Goal: Information Seeking & Learning: Check status

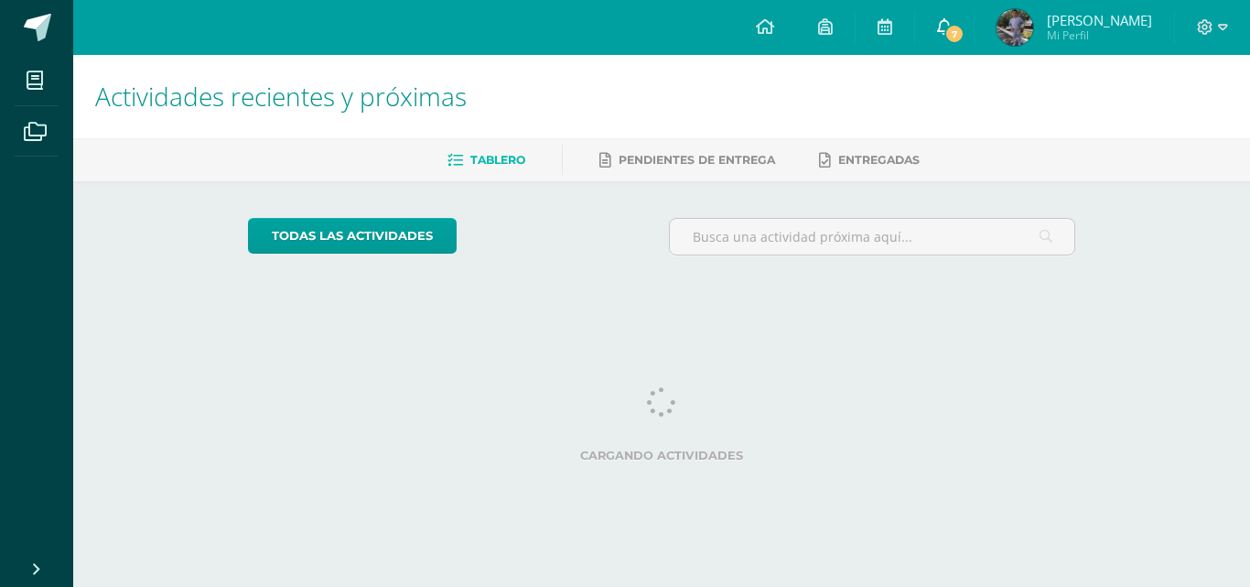
click at [974, 23] on link "7" at bounding box center [944, 27] width 59 height 55
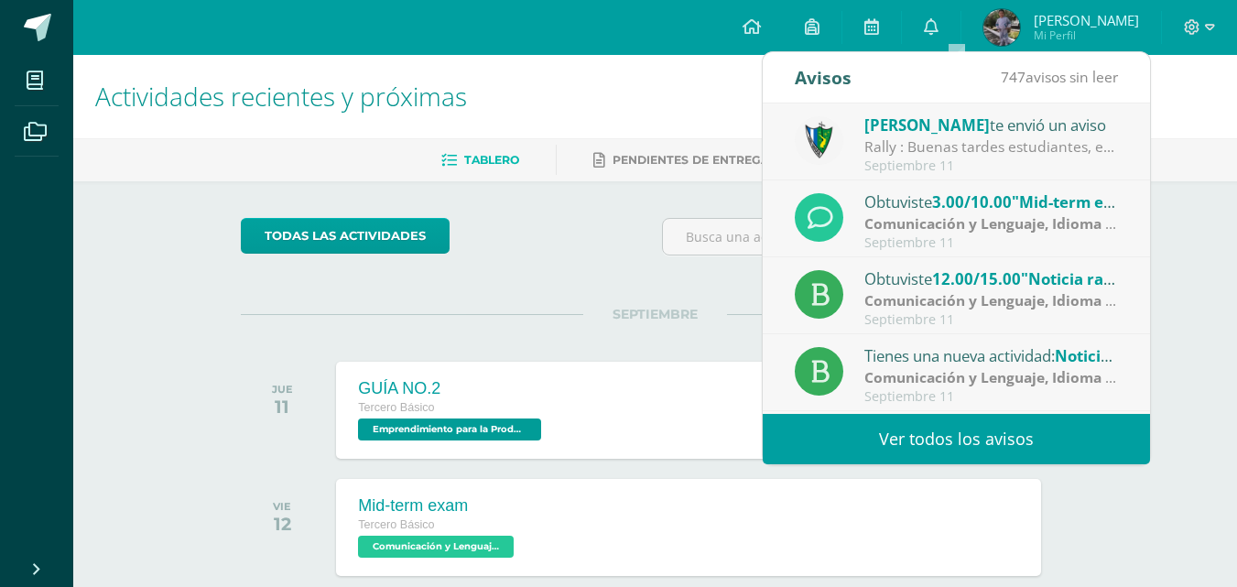
click at [958, 211] on span "3.00/10.00" at bounding box center [972, 201] width 80 height 21
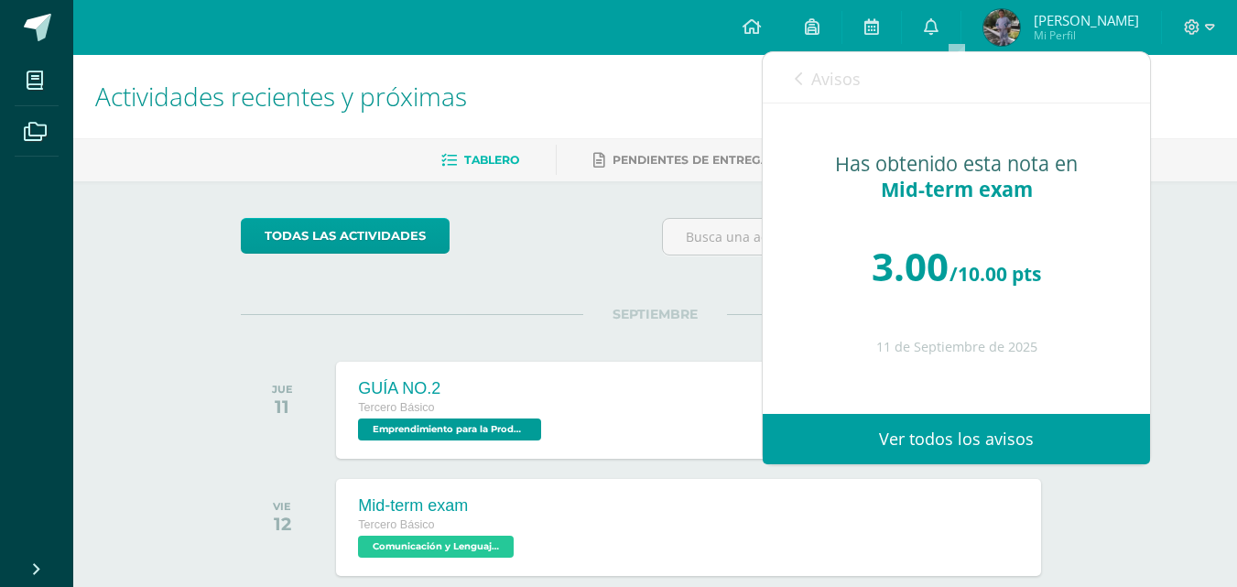
click at [597, 142] on div "Tablero Pendientes de entrega Entregadas" at bounding box center [676, 159] width 1207 height 43
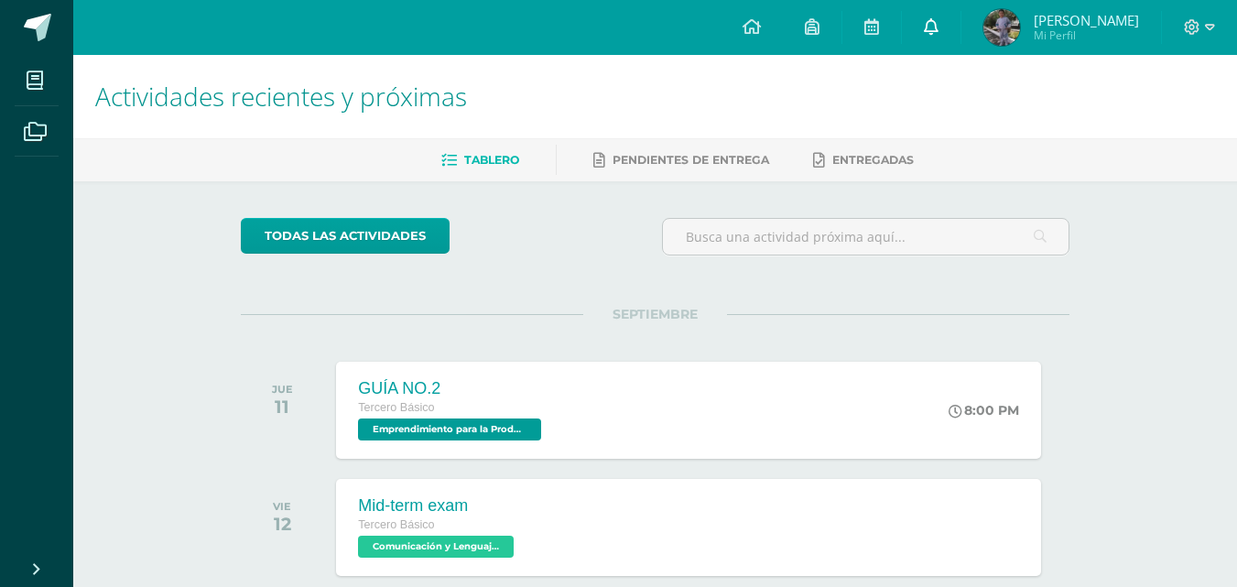
click at [953, 41] on link "0" at bounding box center [931, 27] width 59 height 55
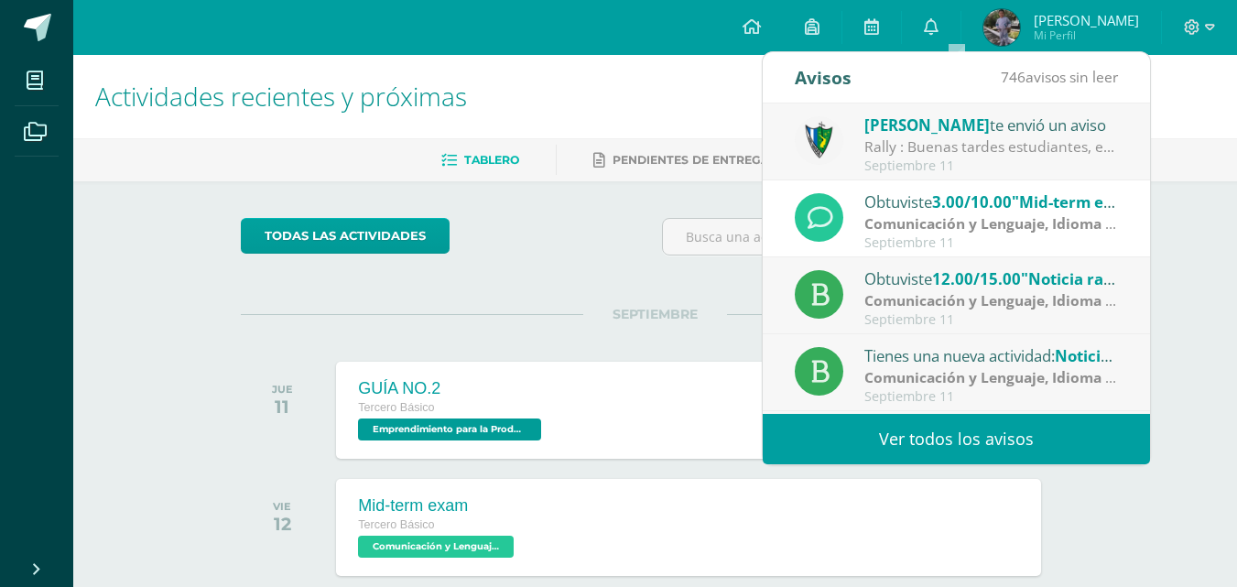
scroll to position [122, 0]
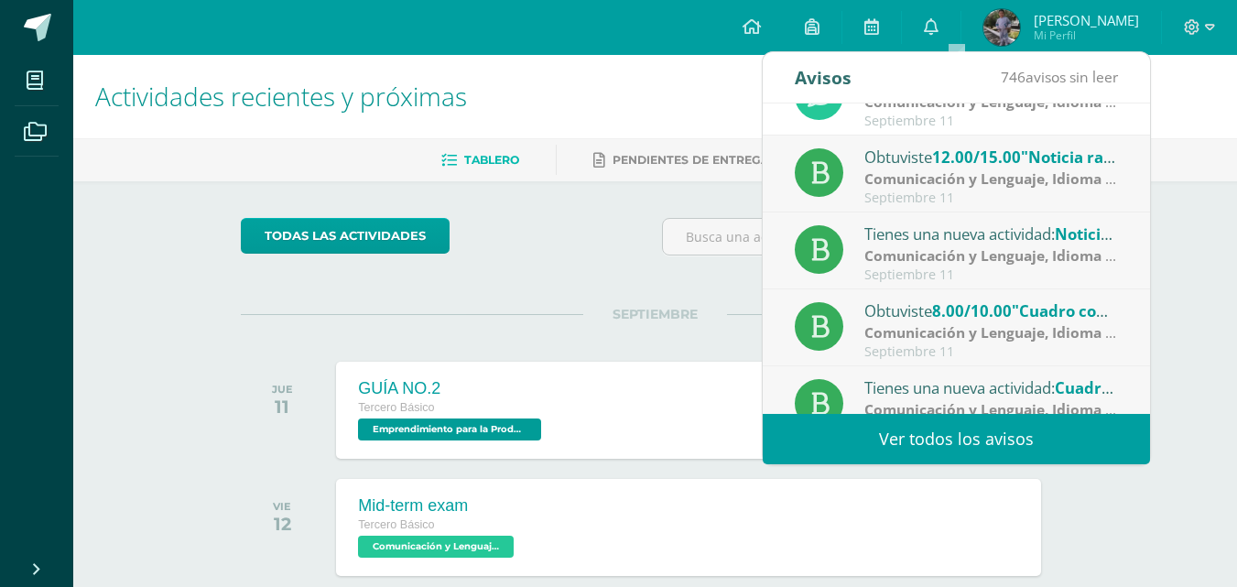
click at [967, 181] on strong "Comunicación y Lenguaje, Idioma Español" at bounding box center [1012, 178] width 297 height 20
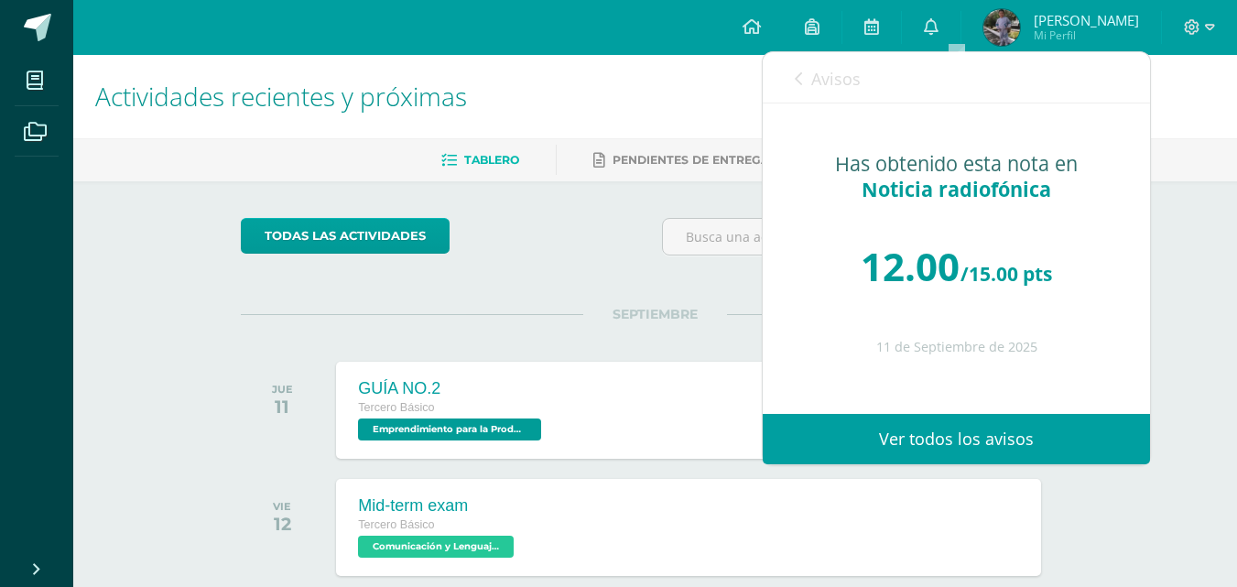
click at [792, 88] on div "Avisos 745 avisos sin leer Avisos" at bounding box center [956, 77] width 387 height 51
click at [800, 74] on icon at bounding box center [798, 78] width 7 height 15
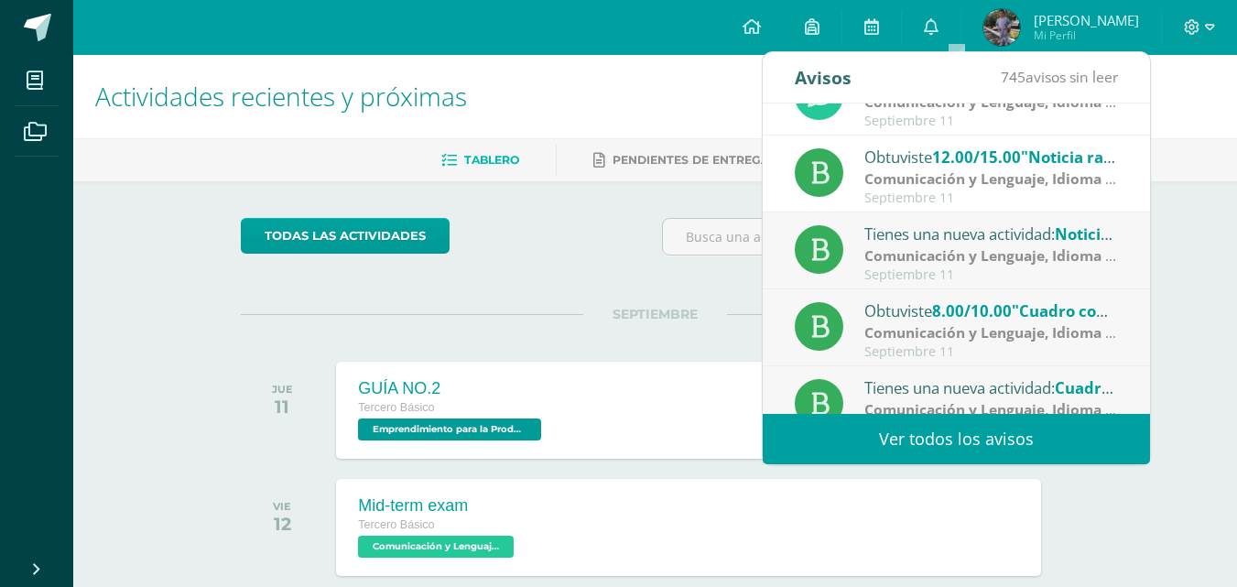
click at [966, 298] on div "Obtuviste 8.00/10.00 "Cuadro comparativo" en Comunicación y Lenguaje, Idioma Es…" at bounding box center [956, 327] width 387 height 77
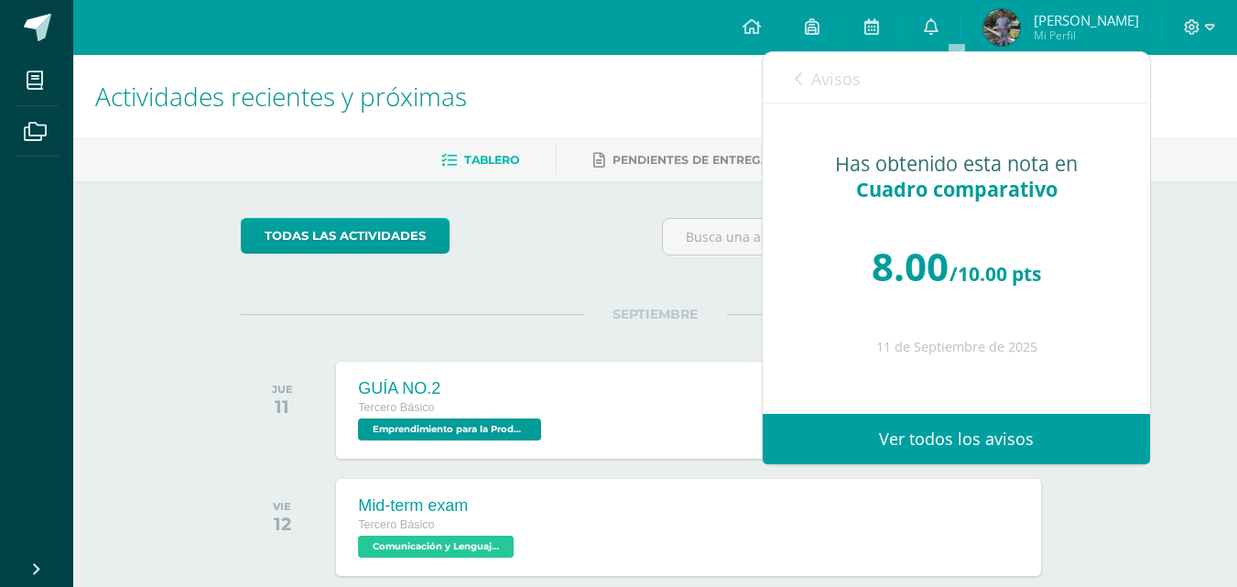
click at [796, 75] on icon at bounding box center [798, 78] width 7 height 15
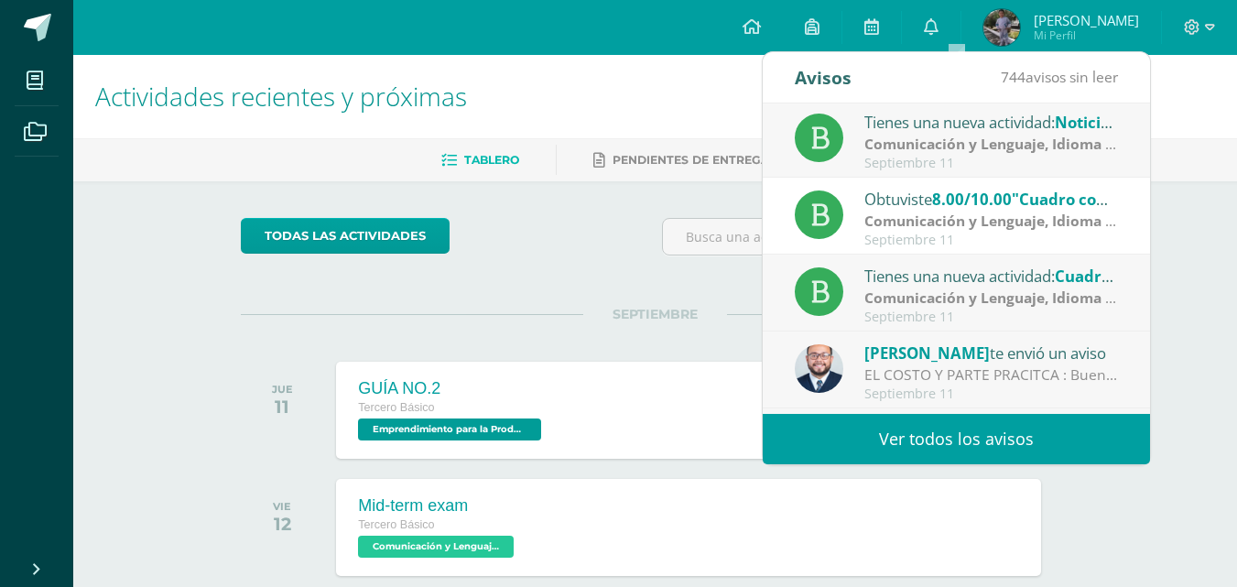
scroll to position [305, 0]
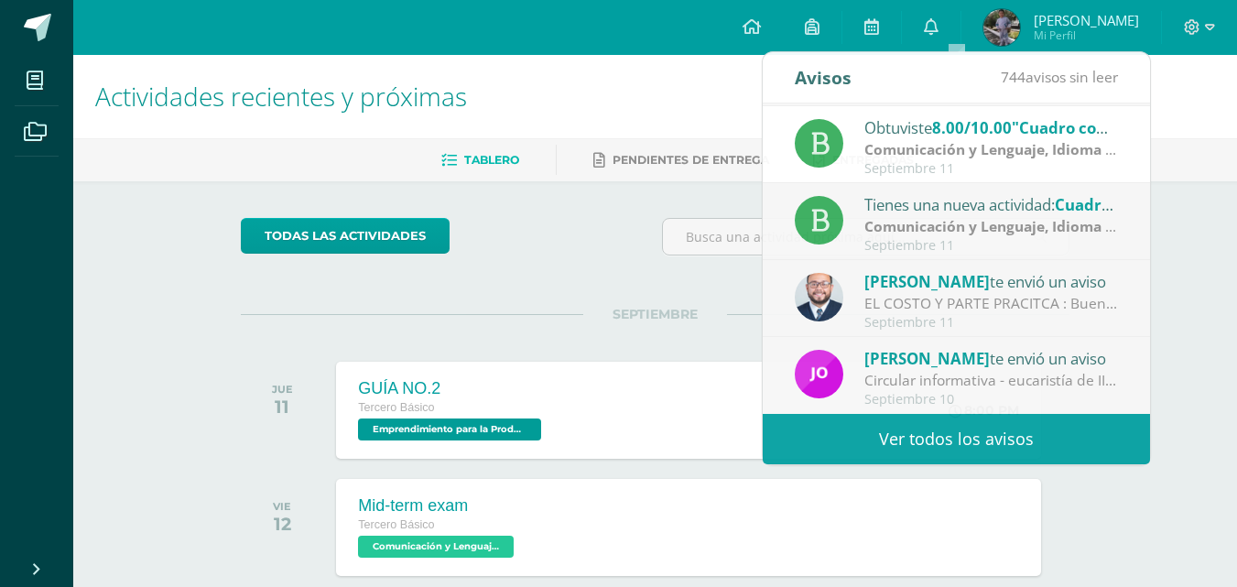
click at [625, 92] on h1 "Actividades recientes y próximas" at bounding box center [655, 96] width 1120 height 83
